Goal: Task Accomplishment & Management: Complete application form

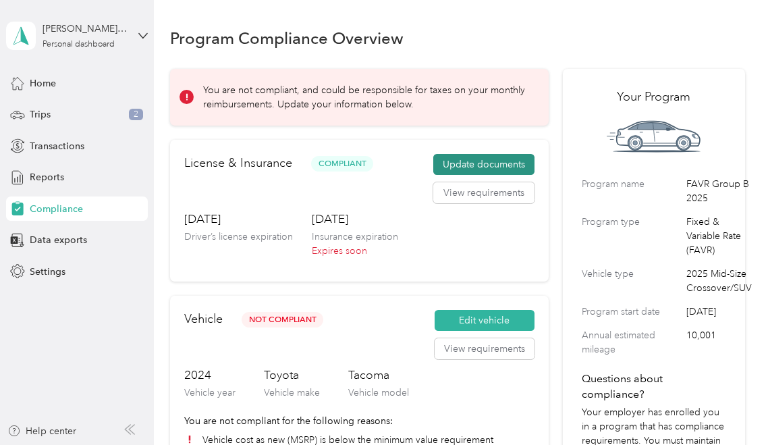
click at [490, 164] on button "Update documents" at bounding box center [483, 165] width 101 height 22
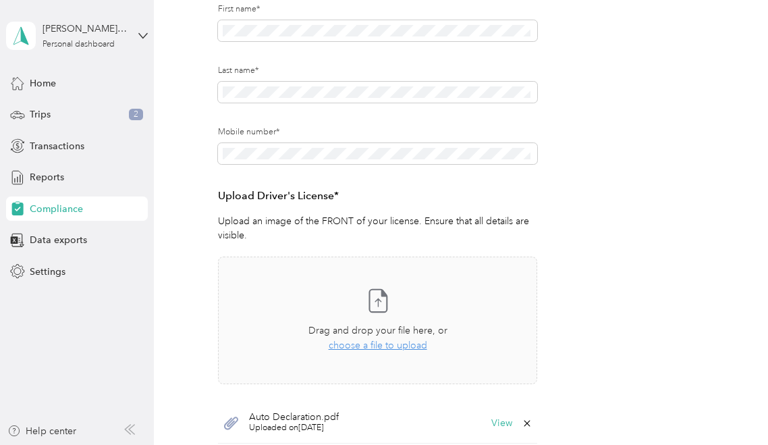
scroll to position [270, 0]
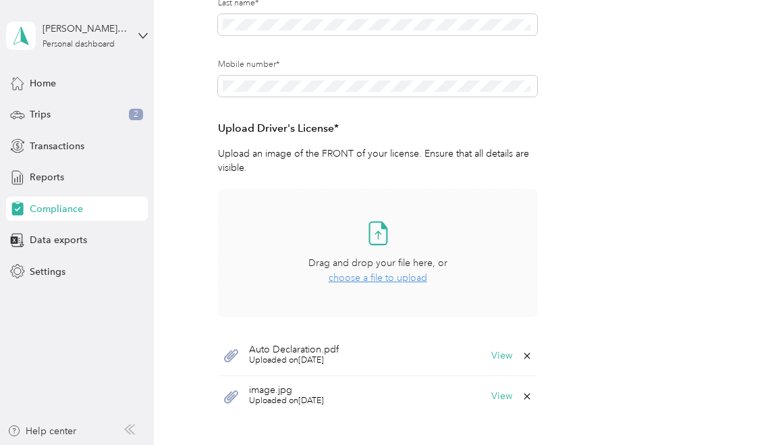
click at [398, 279] on span "choose a file to upload" at bounding box center [378, 277] width 99 height 11
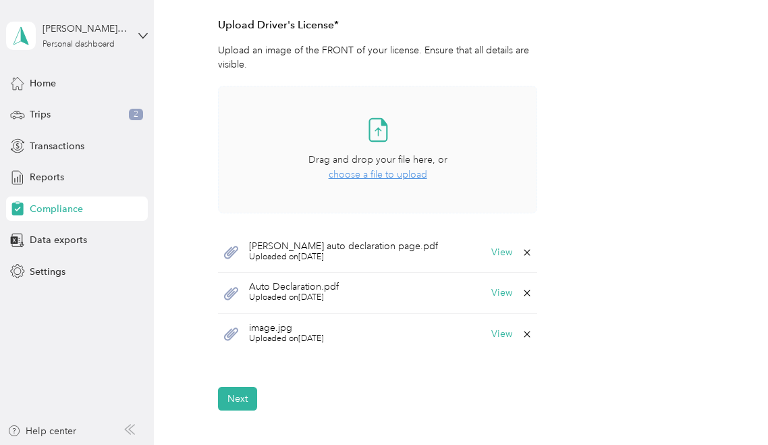
scroll to position [473, 0]
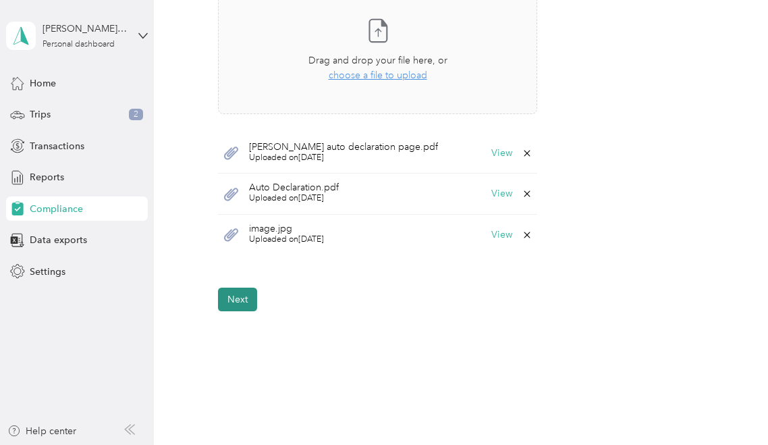
click at [240, 295] on button "Next" at bounding box center [237, 300] width 39 height 24
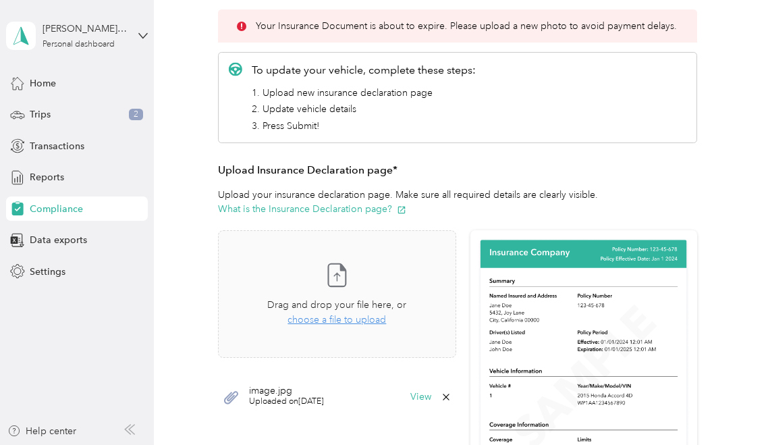
scroll to position [219, 0]
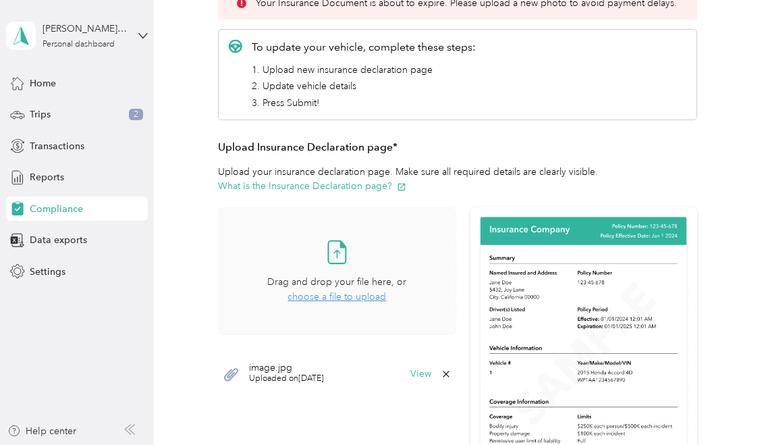
click at [349, 298] on span "choose a file to upload" at bounding box center [337, 296] width 99 height 11
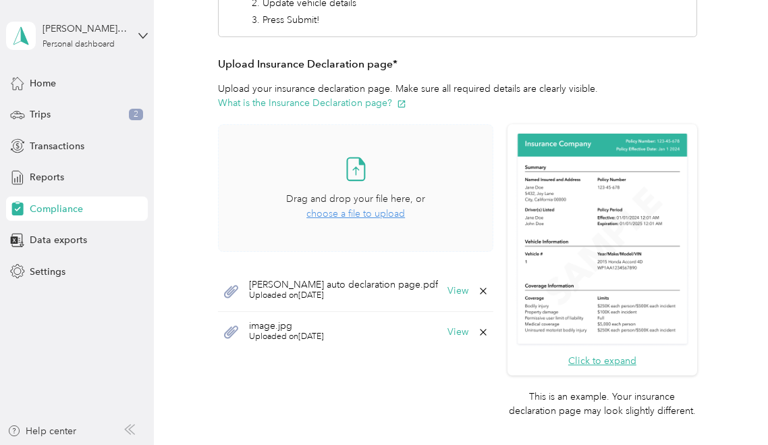
scroll to position [354, 0]
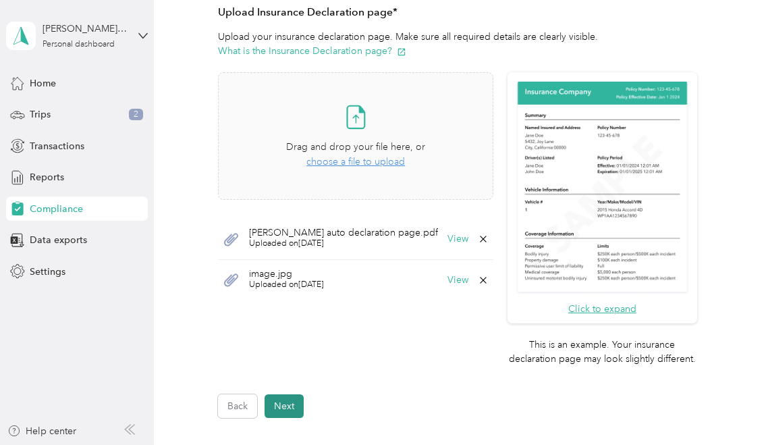
click at [285, 406] on button "Next" at bounding box center [284, 406] width 39 height 24
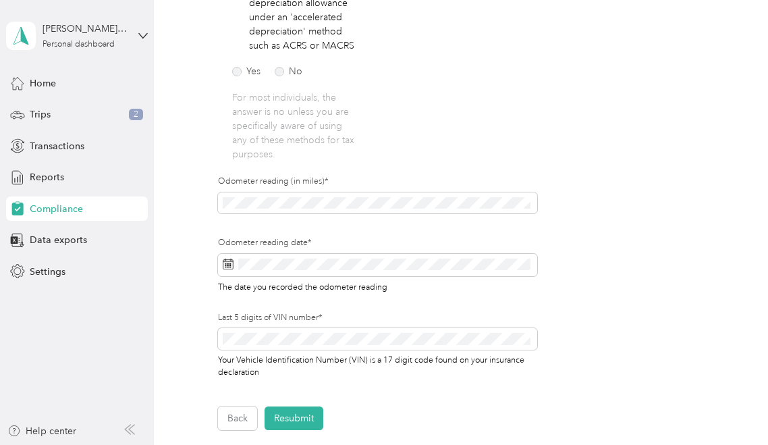
scroll to position [422, 0]
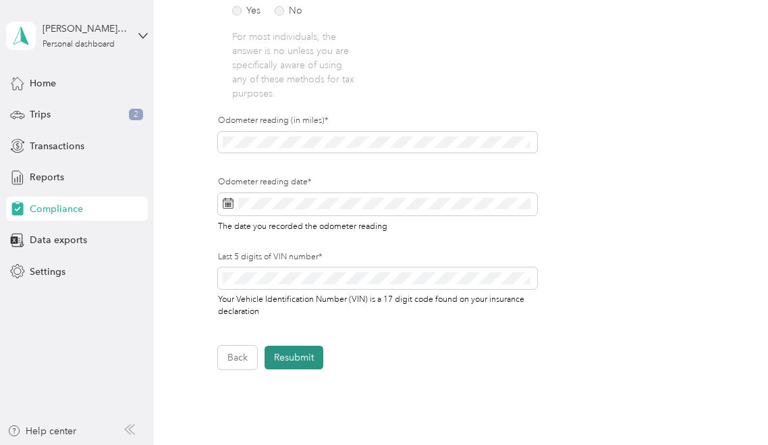
click at [295, 365] on button "Resubmit" at bounding box center [294, 358] width 59 height 24
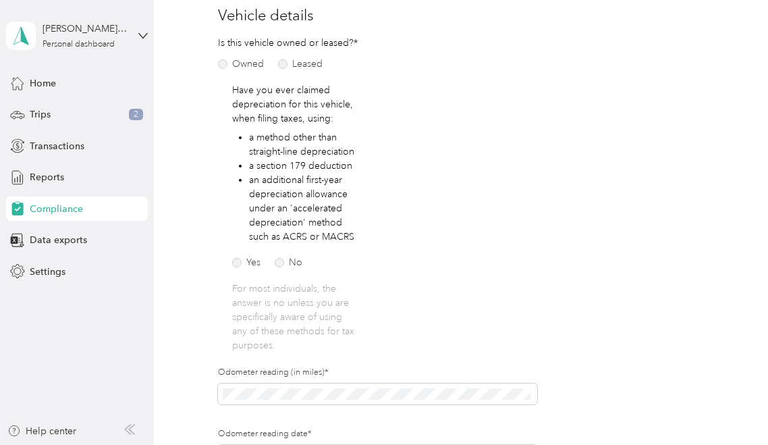
scroll to position [17, 0]
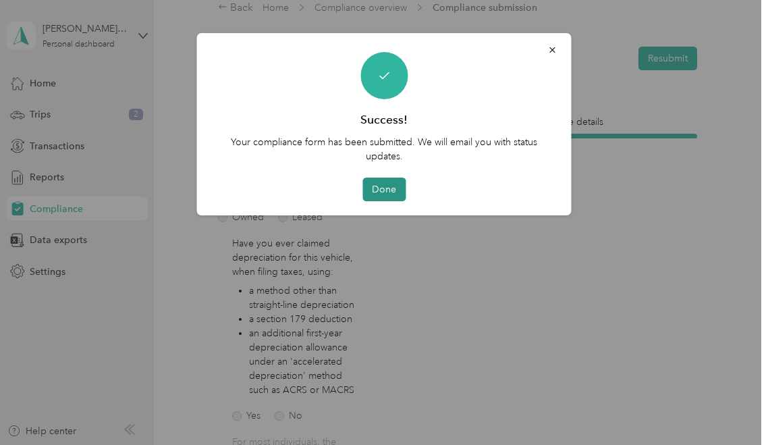
click at [384, 188] on button "Done" at bounding box center [384, 190] width 43 height 24
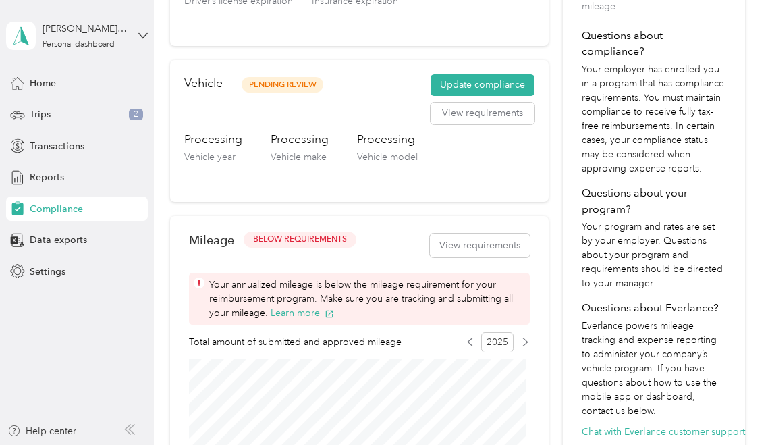
scroll to position [354, 0]
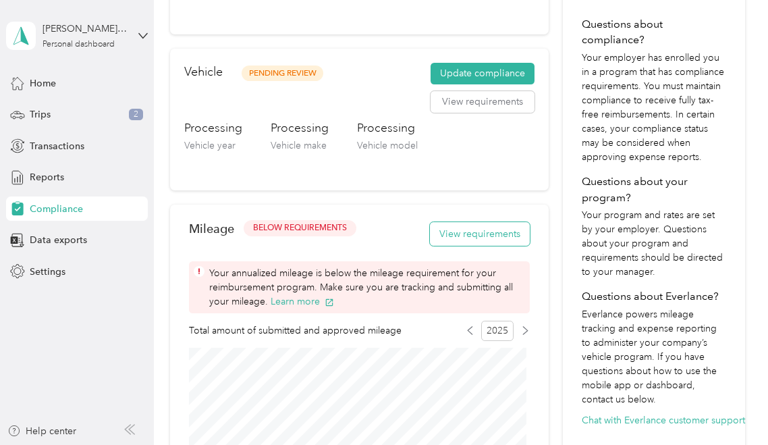
click at [471, 236] on button "View requirements" at bounding box center [480, 234] width 100 height 24
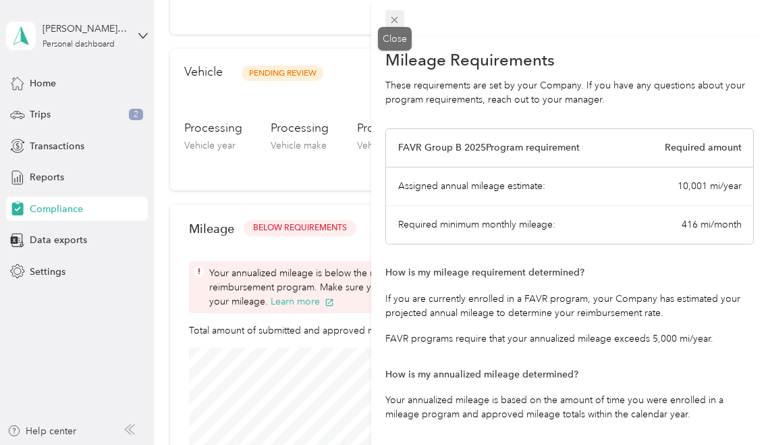
click at [399, 20] on icon at bounding box center [394, 19] width 11 height 11
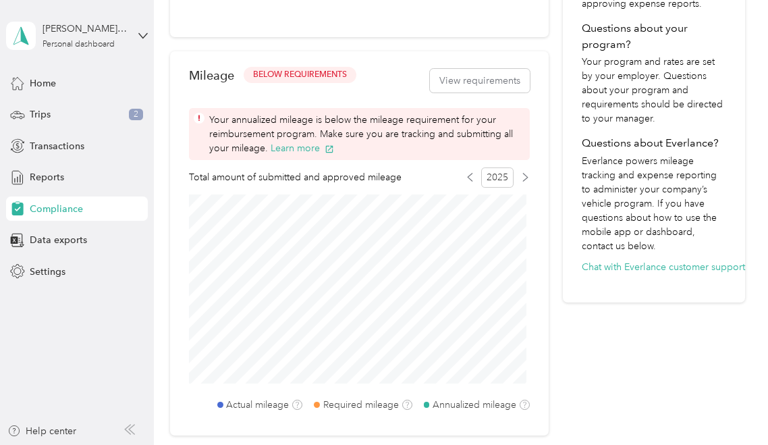
scroll to position [490, 0]
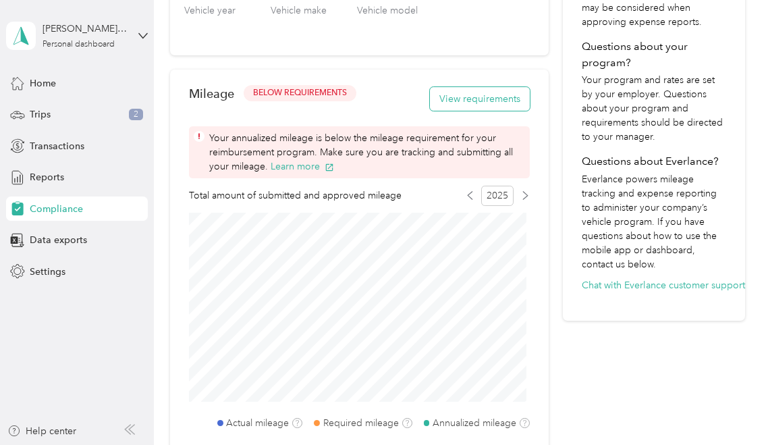
click at [468, 98] on button "View requirements" at bounding box center [480, 99] width 100 height 24
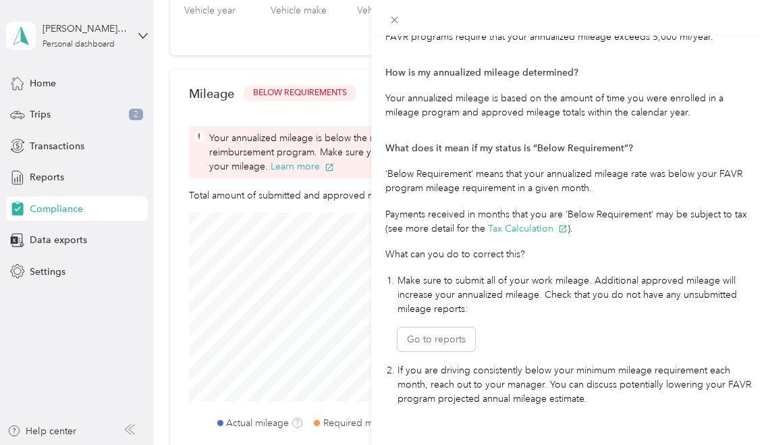
scroll to position [332, 0]
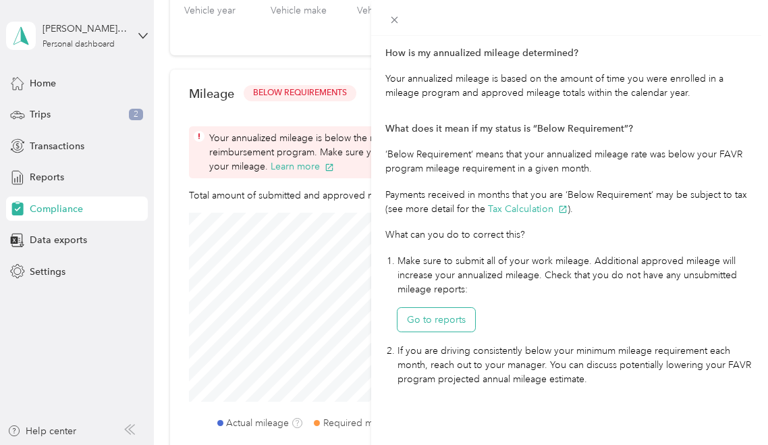
click at [425, 308] on button "Go to reports" at bounding box center [437, 320] width 78 height 24
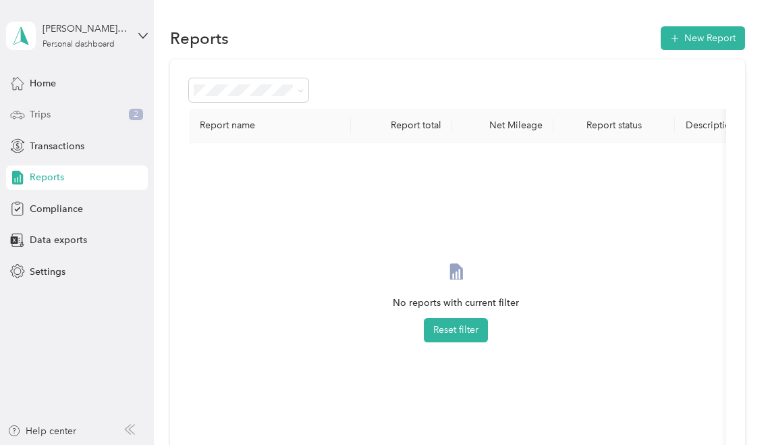
click at [36, 119] on span "Trips" at bounding box center [40, 114] width 21 height 14
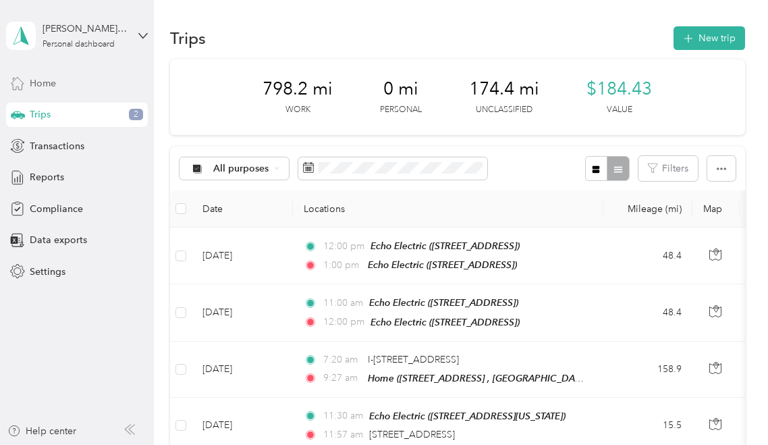
click at [58, 82] on div "Home" at bounding box center [77, 83] width 142 height 24
